Goal: Transaction & Acquisition: Purchase product/service

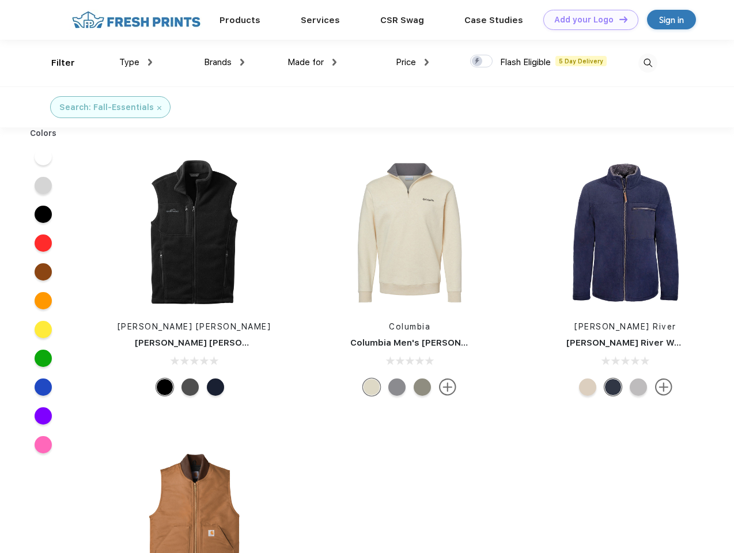
click at [587, 20] on link "Add your Logo Design Tool" at bounding box center [591, 20] width 95 height 20
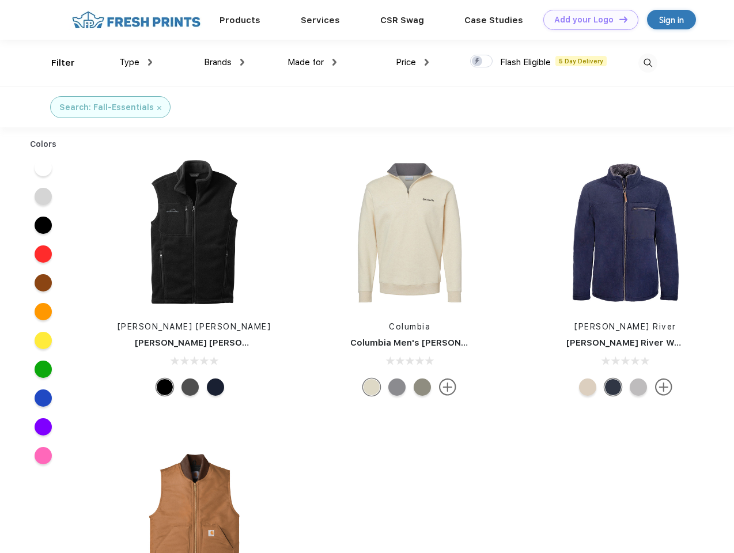
click at [0, 0] on div "Design Tool" at bounding box center [0, 0] width 0 height 0
click at [618, 19] on link "Add your Logo Design Tool" at bounding box center [591, 20] width 95 height 20
click at [55, 63] on div "Filter" at bounding box center [63, 62] width 24 height 13
click at [136, 62] on span "Type" at bounding box center [129, 62] width 20 height 10
click at [224, 62] on span "Brands" at bounding box center [218, 62] width 28 height 10
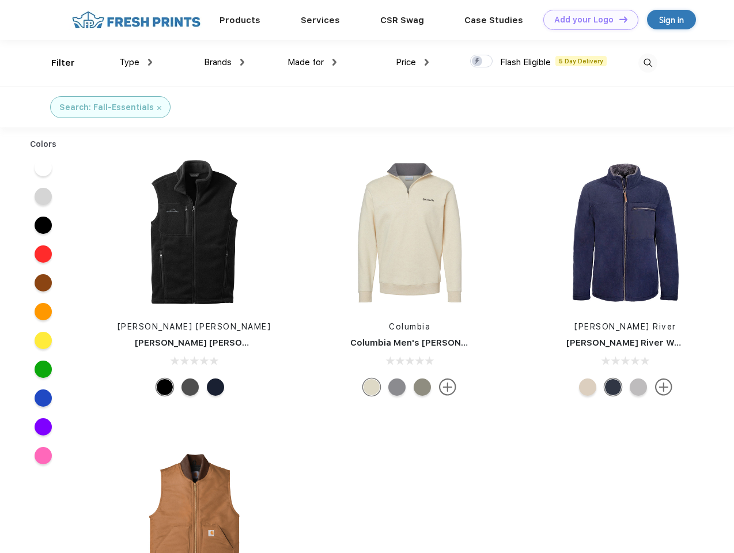
click at [312, 62] on span "Made for" at bounding box center [306, 62] width 36 height 10
click at [413, 62] on span "Price" at bounding box center [406, 62] width 20 height 10
click at [482, 62] on div at bounding box center [481, 61] width 22 height 13
click at [478, 62] on input "checkbox" at bounding box center [473, 57] width 7 height 7
click at [648, 63] on img at bounding box center [648, 63] width 19 height 19
